Goal: Check status

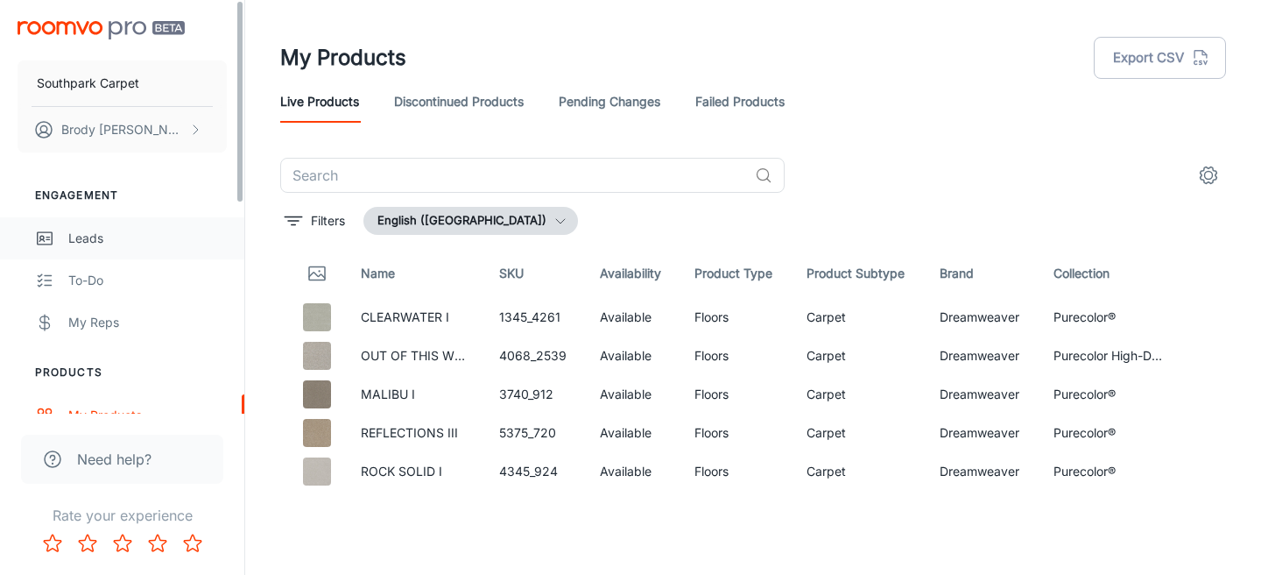
click at [108, 244] on div "Leads" at bounding box center [147, 238] width 159 height 19
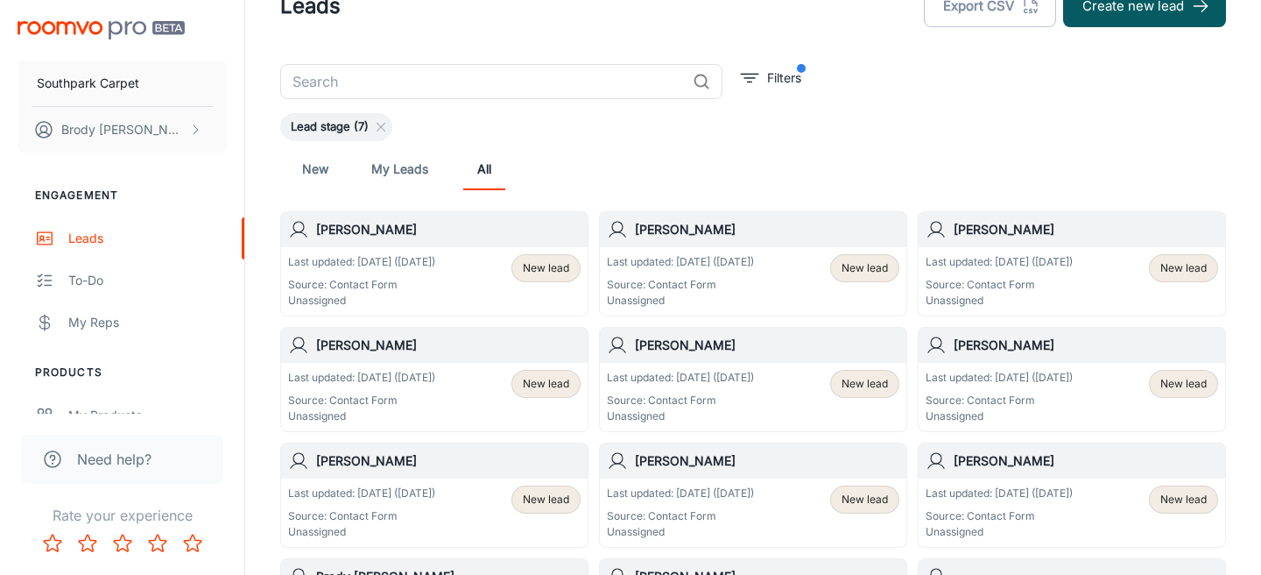
scroll to position [61, 0]
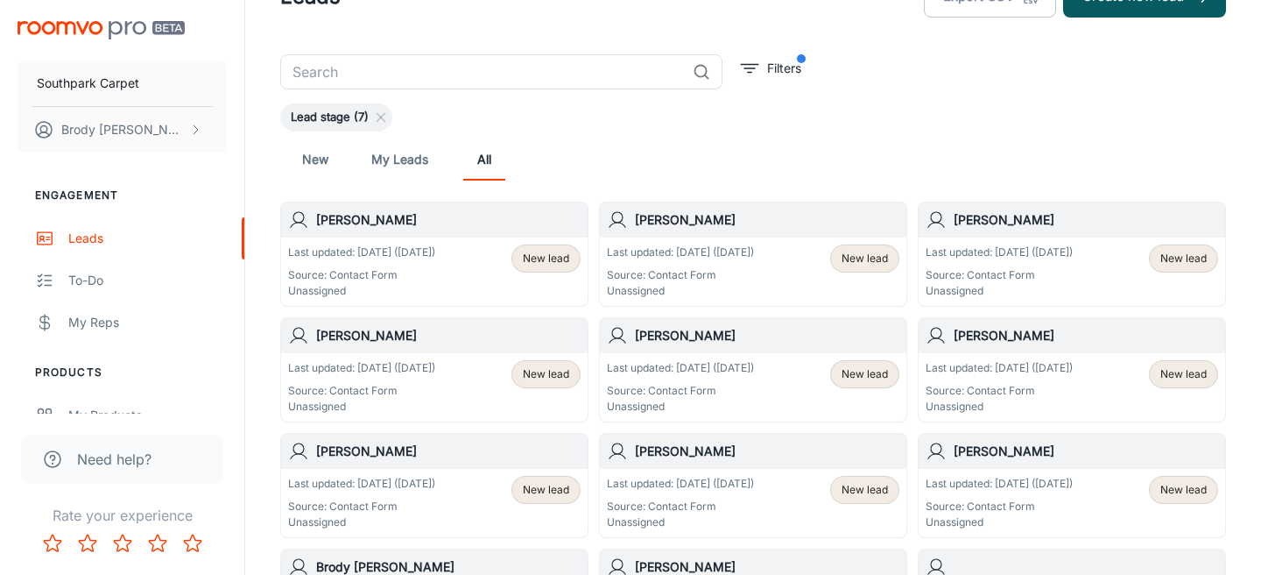
click at [452, 257] on div "Last updated: [DATE] ([DATE]) Source: Contact Form Unassigned New lead" at bounding box center [434, 271] width 293 height 54
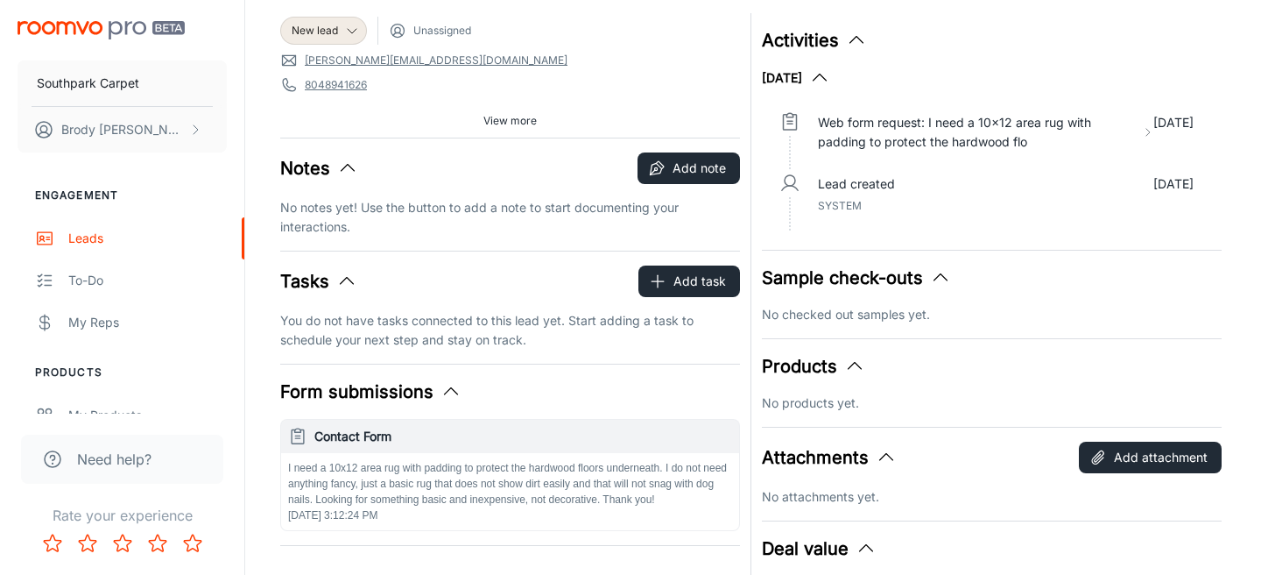
scroll to position [271, 0]
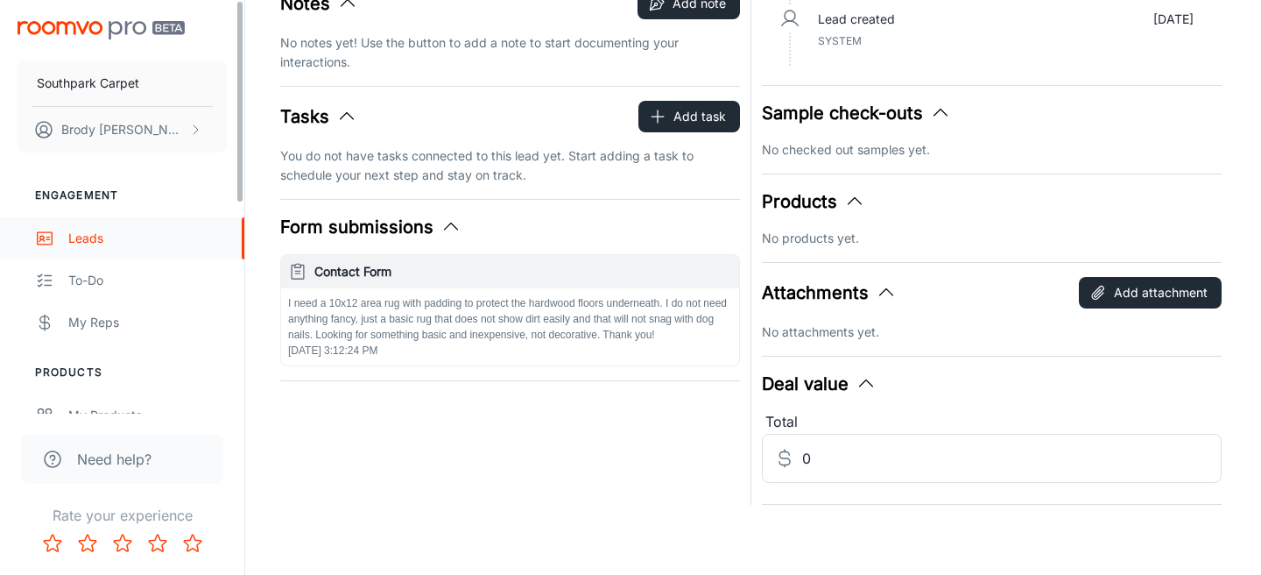
click at [93, 244] on div "Leads" at bounding box center [147, 238] width 159 height 19
